Goal: Task Accomplishment & Management: Complete application form

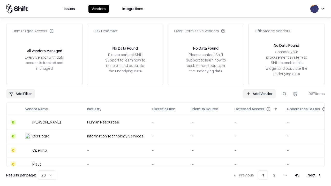
click at [259, 94] on link "Add Vendor" at bounding box center [259, 93] width 32 height 9
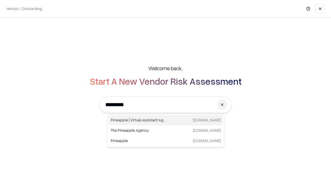
click at [166, 120] on div "Pineapple | Virtual Assistant Agency trypineapple.com" at bounding box center [166, 120] width 114 height 10
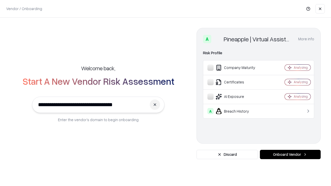
type input "**********"
click at [290, 155] on button "Onboard Vendor" at bounding box center [290, 154] width 61 height 9
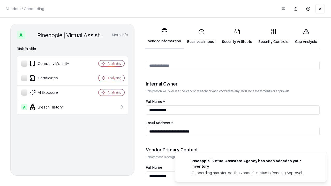
scroll to position [268, 0]
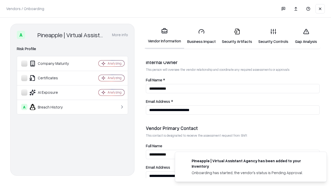
click at [201, 36] on link "Business Impact" at bounding box center [201, 36] width 35 height 24
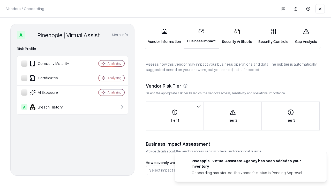
click at [237, 36] on link "Security Artifacts" at bounding box center [237, 36] width 36 height 24
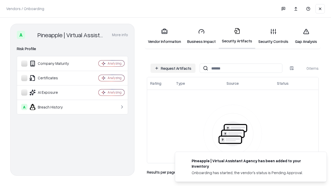
click at [173, 68] on button "Request Artifacts" at bounding box center [173, 68] width 45 height 9
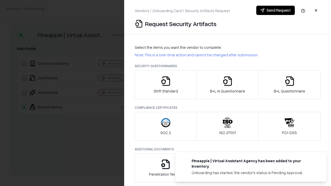
click at [166, 85] on icon "button" at bounding box center [166, 81] width 10 height 10
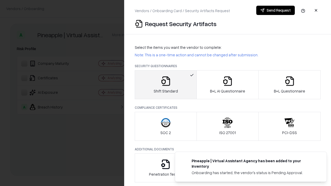
click at [275, 10] on button "Send Request" at bounding box center [275, 10] width 39 height 9
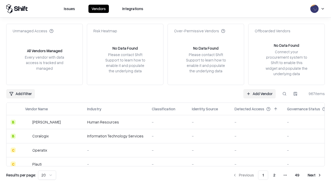
click at [284, 94] on button at bounding box center [284, 93] width 9 height 9
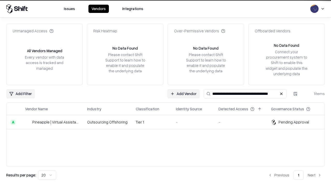
type input "**********"
click at [169, 122] on td "Tier 1" at bounding box center [152, 122] width 40 height 14
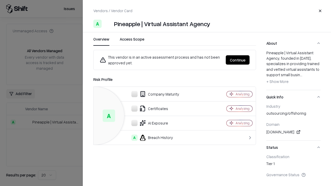
click at [238, 60] on button "Continue" at bounding box center [238, 59] width 24 height 9
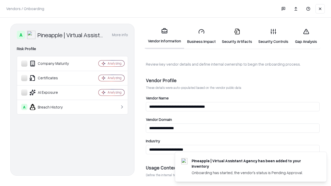
click at [237, 36] on link "Security Artifacts" at bounding box center [237, 36] width 36 height 24
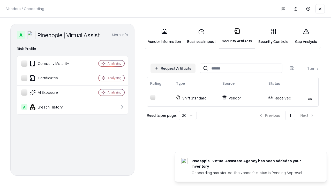
click at [306, 36] on link "Gap Analysis" at bounding box center [305, 36] width 29 height 24
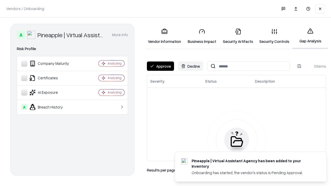
click at [160, 66] on button "Approve" at bounding box center [160, 66] width 27 height 9
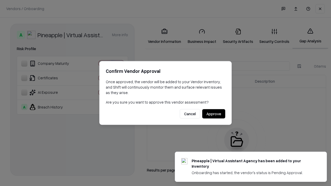
click at [214, 114] on button "Approve" at bounding box center [213, 113] width 23 height 9
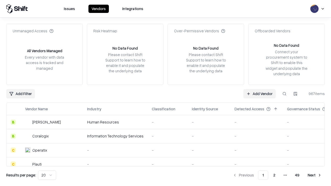
type input "**********"
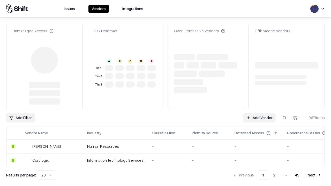
click at [259, 113] on link "Add Vendor" at bounding box center [259, 117] width 32 height 9
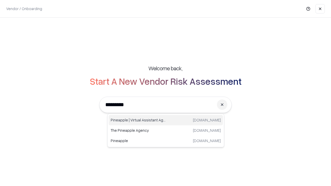
click at [166, 120] on div "Pineapple | Virtual Assistant Agency trypineapple.com" at bounding box center [166, 120] width 114 height 10
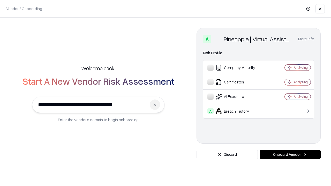
type input "**********"
click at [290, 155] on button "Onboard Vendor" at bounding box center [290, 154] width 61 height 9
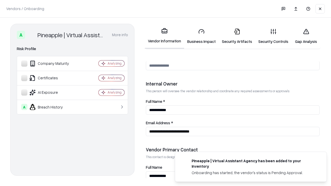
scroll to position [268, 0]
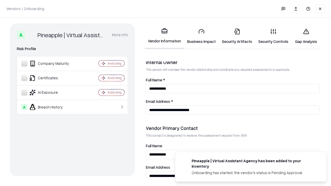
click at [306, 36] on link "Gap Analysis" at bounding box center [305, 36] width 29 height 24
